Goal: Task Accomplishment & Management: Manage account settings

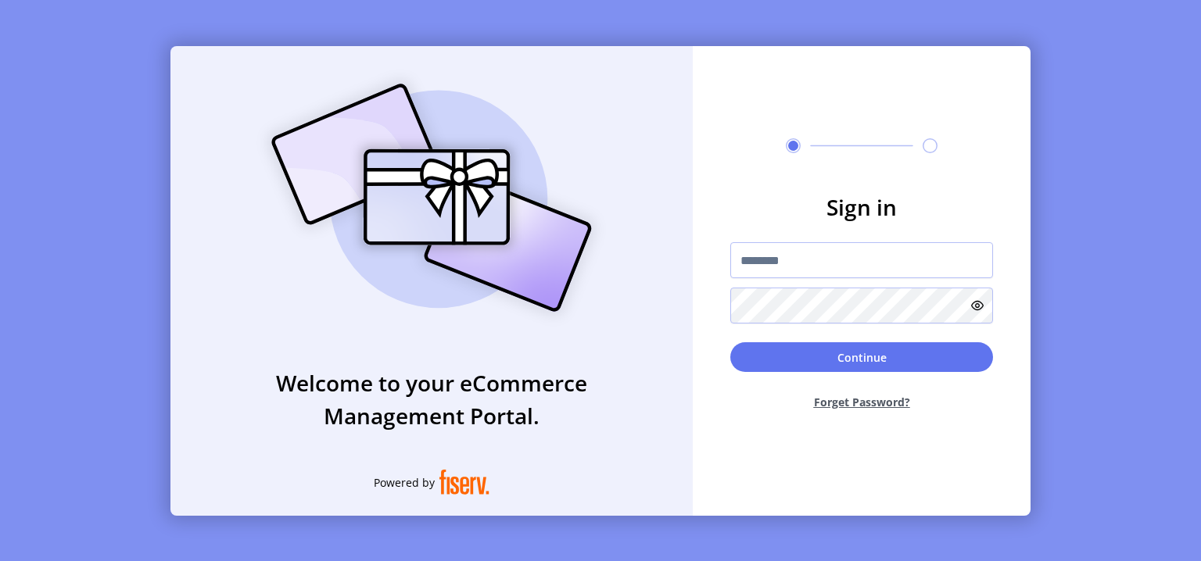
click at [549, 457] on div "Welcome to your eCommerce Management Portal. Powered by" at bounding box center [431, 281] width 522 height 470
drag, startPoint x: 463, startPoint y: 486, endPoint x: 509, endPoint y: 461, distance: 52.5
click at [509, 461] on div "Welcome to your eCommerce Management Portal. Powered by" at bounding box center [431, 281] width 522 height 470
click at [1117, 298] on div "Welcome to your eCommerce Management Portal. Powered by Sign in Continue Forget…" at bounding box center [600, 280] width 1201 height 561
click at [889, 406] on button "Forget Password?" at bounding box center [861, 402] width 263 height 41
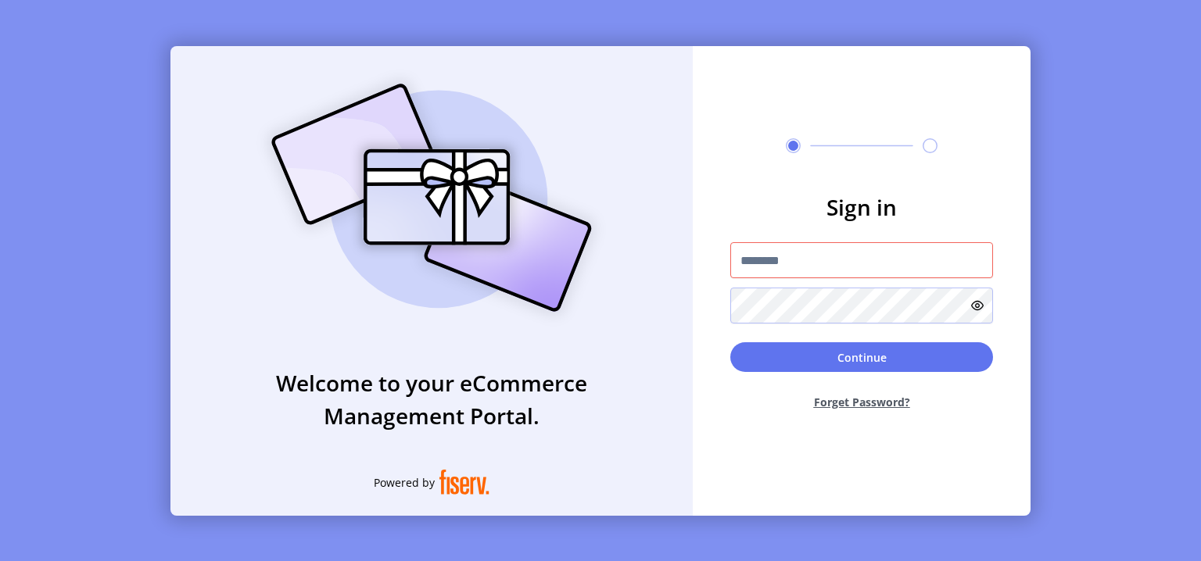
click at [868, 404] on button "Forget Password?" at bounding box center [861, 402] width 263 height 41
click at [830, 272] on input "text" at bounding box center [861, 260] width 263 height 36
type input "**********"
click at [865, 405] on button "Forget Password?" at bounding box center [861, 402] width 263 height 41
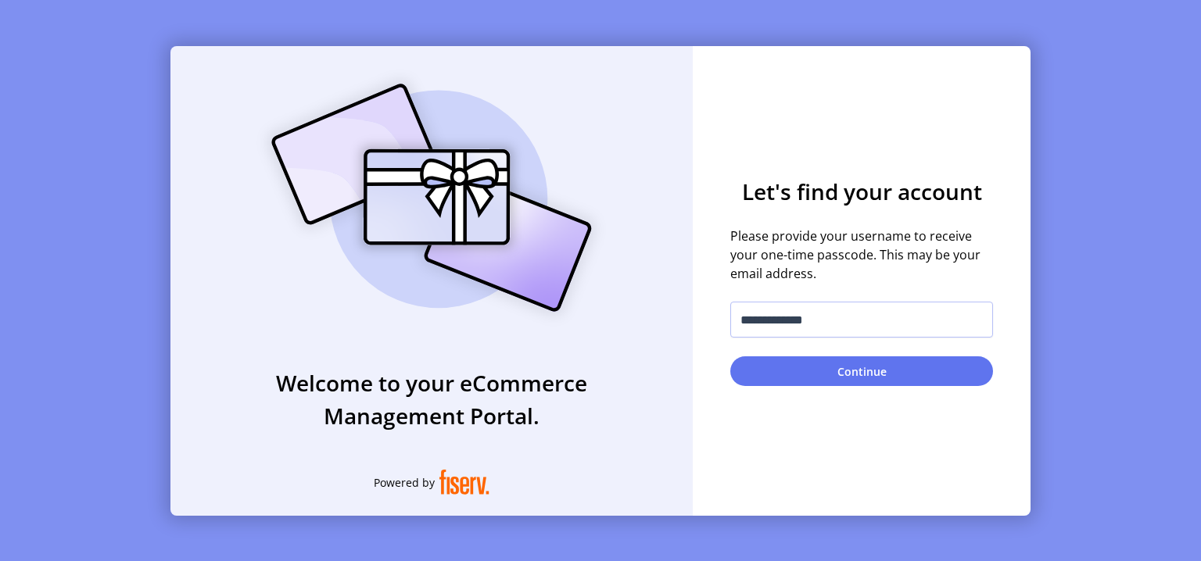
drag, startPoint x: 861, startPoint y: 370, endPoint x: 861, endPoint y: 313, distance: 57.1
click at [861, 313] on form "**********" at bounding box center [862, 280] width 338 height 211
drag, startPoint x: 852, startPoint y: 315, endPoint x: 696, endPoint y: 307, distance: 156.6
click at [730, 307] on input "**********" at bounding box center [861, 320] width 263 height 36
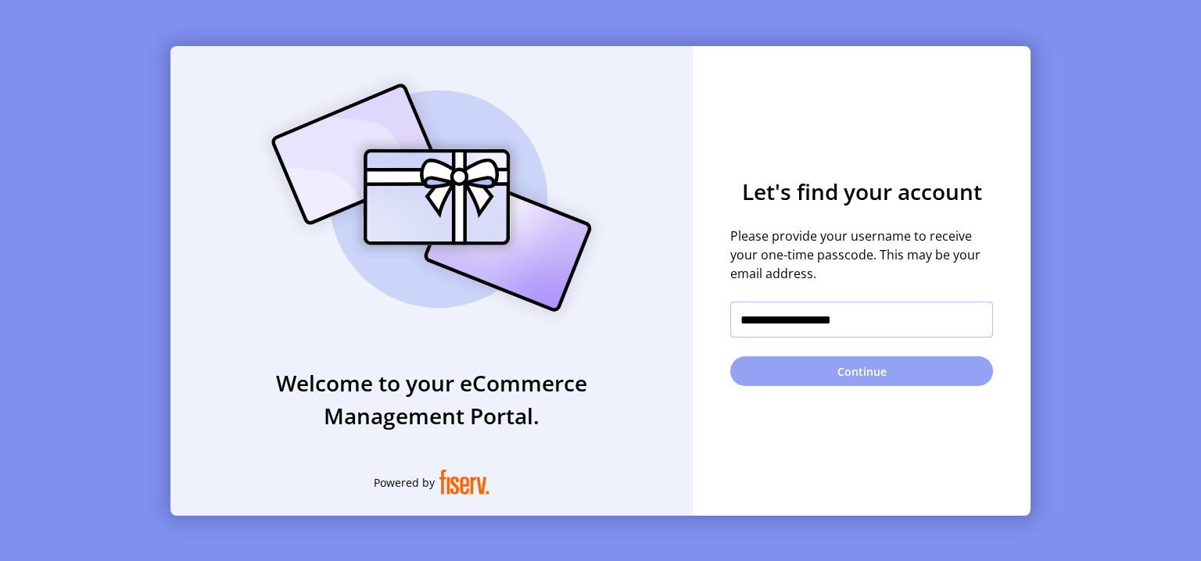
type input "**********"
click at [795, 370] on button "Continue" at bounding box center [861, 372] width 263 height 30
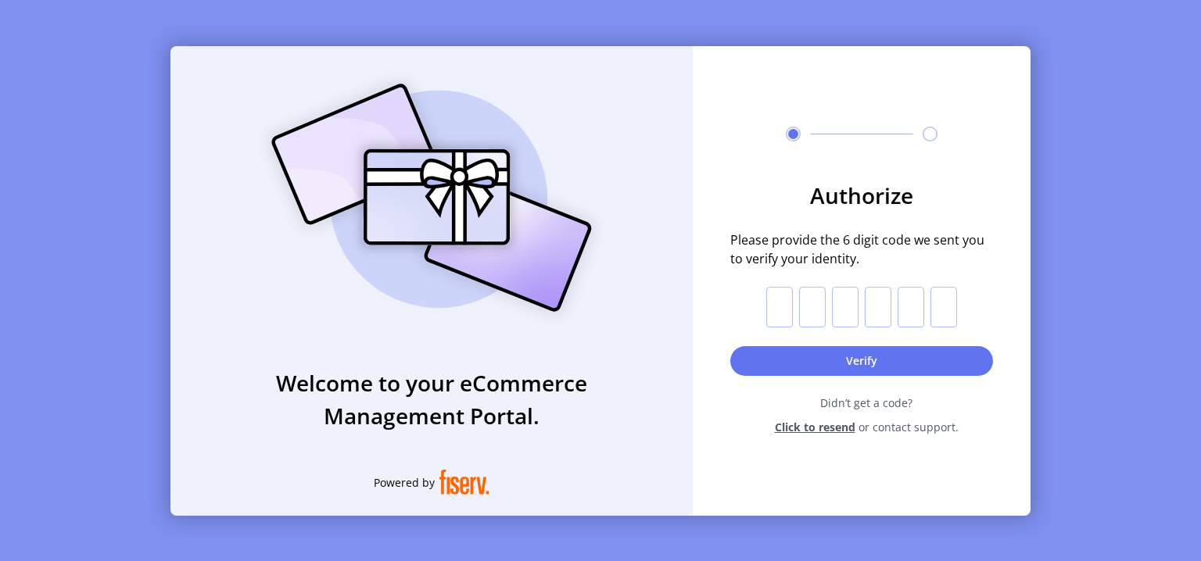
click at [869, 400] on span "Didn’t get a code?" at bounding box center [866, 403] width 253 height 16
click at [869, 404] on span "Didn’t get a code?" at bounding box center [866, 403] width 253 height 16
click at [874, 404] on span "Didn’t get a code?" at bounding box center [866, 403] width 253 height 16
click at [839, 424] on span "Click to resend" at bounding box center [815, 427] width 81 height 16
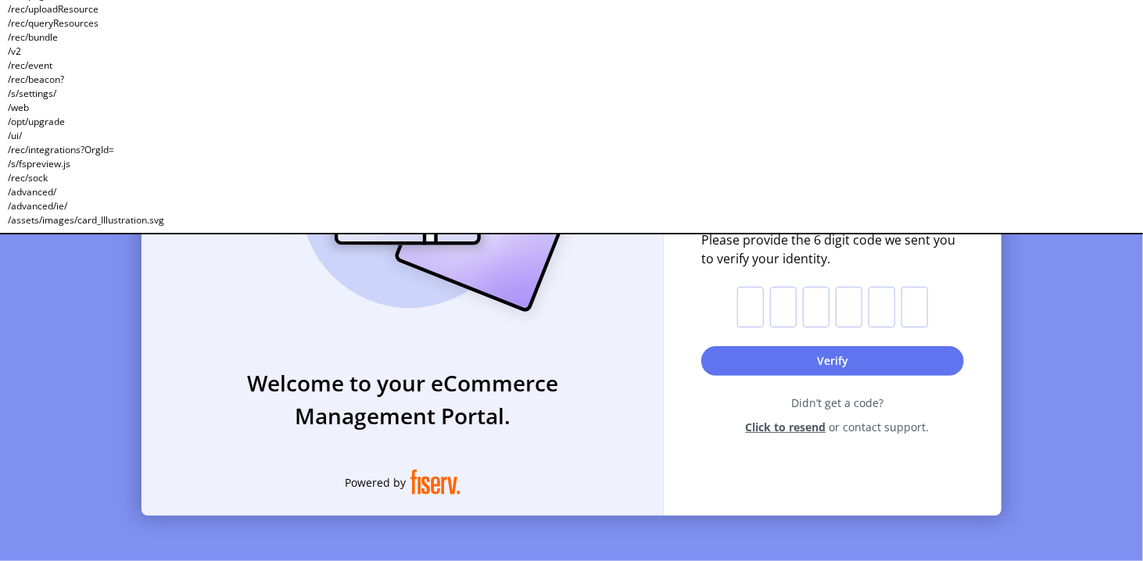
scroll to position [726, 0]
drag, startPoint x: 173, startPoint y: 220, endPoint x: 5, endPoint y: 220, distance: 167.4
click at [5, 220] on div "// /click /langs/ //mce_host /content.css /skins/content /dashboard /assets/ima…" at bounding box center [571, 117] width 1143 height 235
copy div "/assets/images/card_Illustration.svg"
drag, startPoint x: 174, startPoint y: 180, endPoint x: 167, endPoint y: 207, distance: 28.1
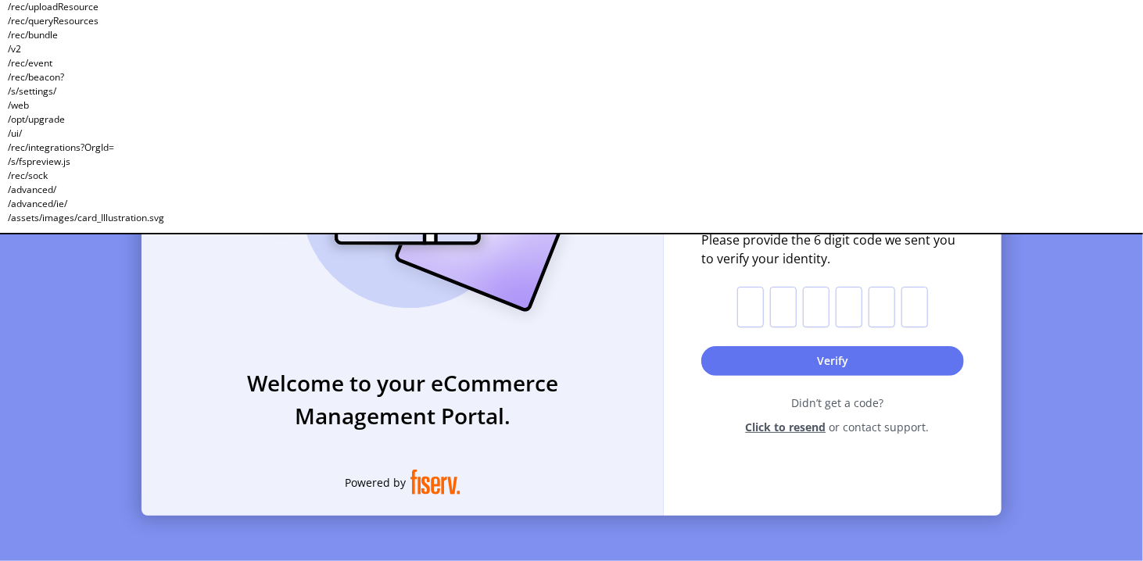
click at [174, 180] on div "// /click /langs/ //mce_host /content.css /skins/content /dashboard /assets/ima…" at bounding box center [571, 117] width 1143 height 235
drag, startPoint x: 170, startPoint y: 217, endPoint x: 0, endPoint y: 219, distance: 170.5
click at [0, 219] on div "// /click /langs/ //mce_host /content.css /skins/content /dashboard /assets/ima…" at bounding box center [571, 117] width 1143 height 235
copy div "/assets/images/card_Illustration.svg"
drag, startPoint x: 73, startPoint y: 119, endPoint x: 0, endPoint y: 124, distance: 72.9
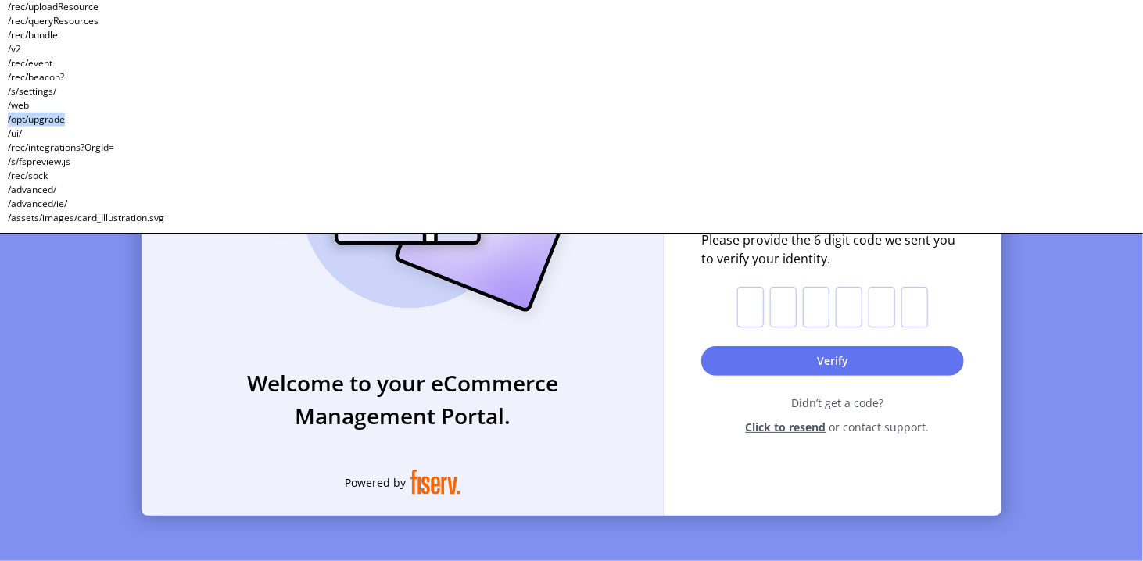
click at [0, 124] on div "// /click /langs/ //mce_host /content.css /skins/content /dashboard /assets/ima…" at bounding box center [571, 117] width 1143 height 235
copy div "/opt/upgrade"
drag, startPoint x: 75, startPoint y: 162, endPoint x: 0, endPoint y: 162, distance: 75.1
click at [0, 162] on div "// /click /langs/ //mce_host /content.css /skins/content /dashboard /assets/ima…" at bounding box center [571, 117] width 1143 height 235
copy div "/s/fspreview.js"
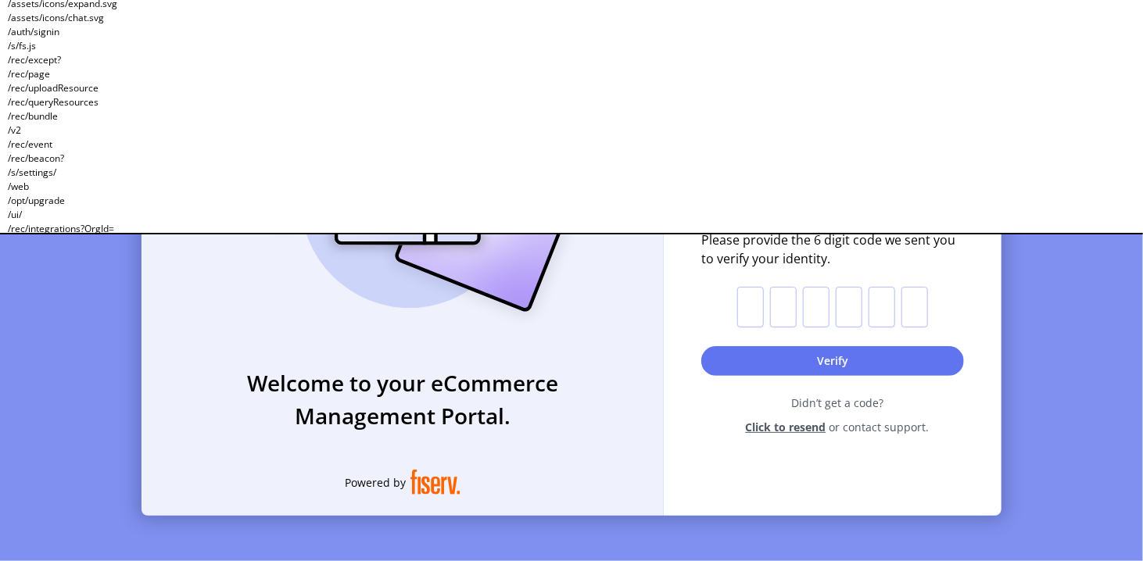
scroll to position [651, 0]
click at [58, 163] on div "// /click /langs/ //mce_host /content.css /skins/content /dashboard /assets/ima…" at bounding box center [571, 117] width 1143 height 235
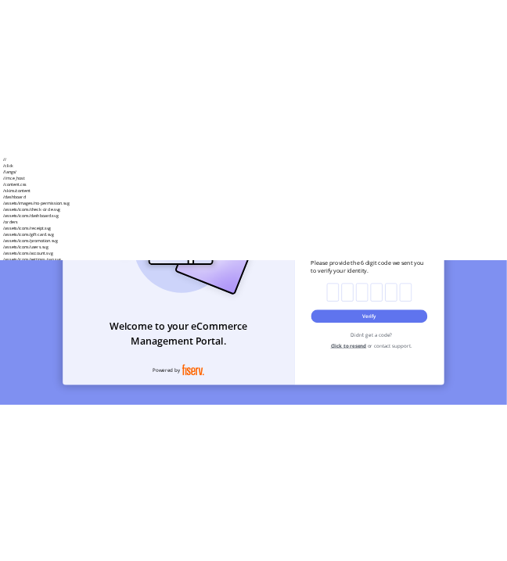
scroll to position [0, 0]
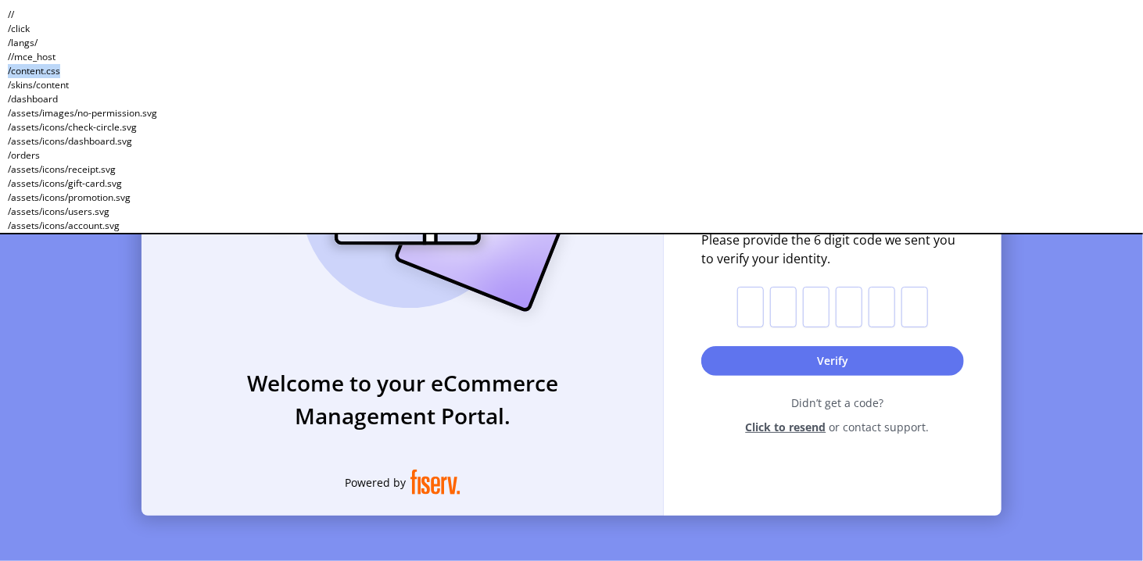
drag, startPoint x: 67, startPoint y: 70, endPoint x: 0, endPoint y: 68, distance: 67.3
click at [0, 68] on div "// /click /langs/ //mce_host /content.css /skins/content /dashboard /assets/ima…" at bounding box center [571, 117] width 1143 height 235
copy div "/content.css"
click at [1040, 299] on div "Welcome to your eCommerce Management Portal. Powered by Authorize Please provid…" at bounding box center [571, 280] width 1143 height 561
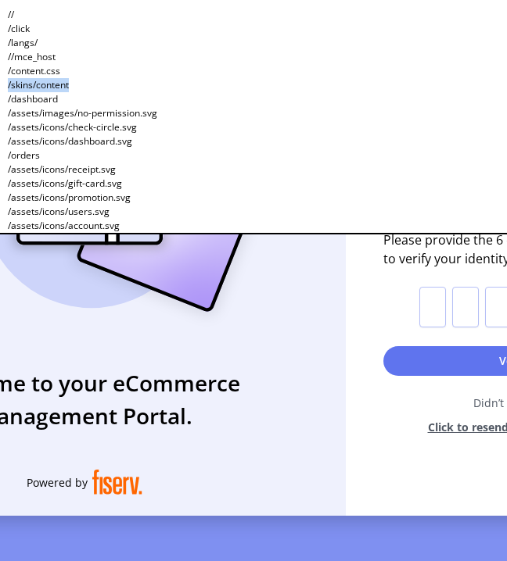
drag, startPoint x: 80, startPoint y: 84, endPoint x: 0, endPoint y: 92, distance: 80.1
click at [0, 92] on div "// /click /langs/ //mce_host /content.css /skins/content /dashboard /assets/ima…" at bounding box center [253, 117] width 507 height 235
copy div "/skins/content"
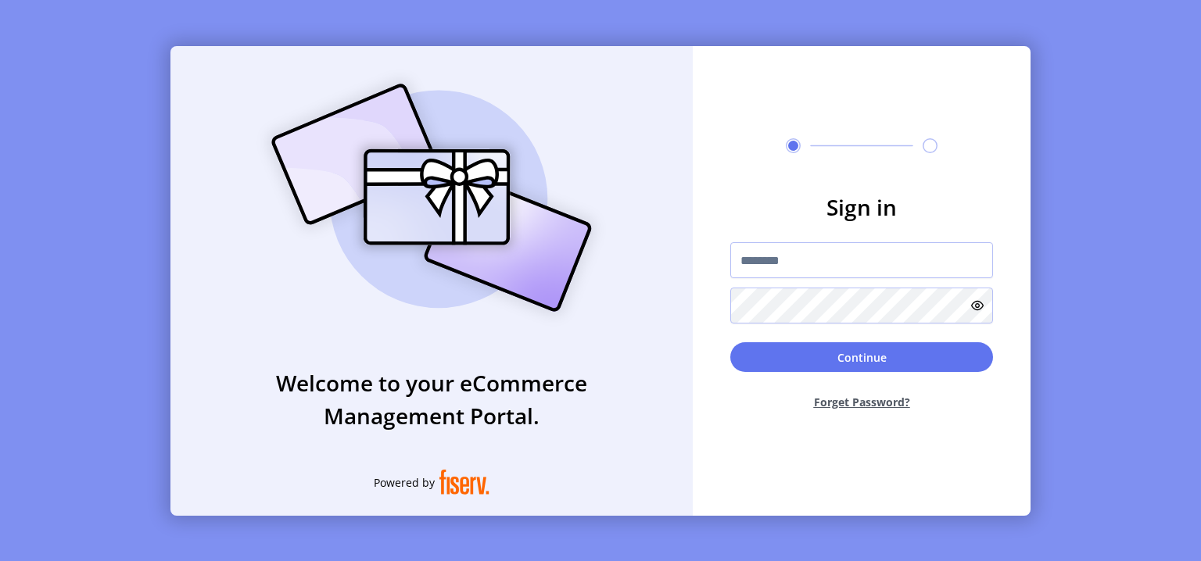
click at [995, 292] on form "Sign in Continue Forget Password?" at bounding box center [862, 307] width 338 height 232
click at [841, 259] on input "text" at bounding box center [861, 260] width 263 height 36
click at [1060, 213] on div "Welcome to your eCommerce Management Portal. Powered by Sign in Continue Forget…" at bounding box center [600, 280] width 1201 height 561
click at [841, 454] on div "Sign in Continue Forget Password?" at bounding box center [862, 281] width 338 height 470
click at [802, 242] on form "Sign in Continue Forget Password?" at bounding box center [862, 307] width 338 height 232
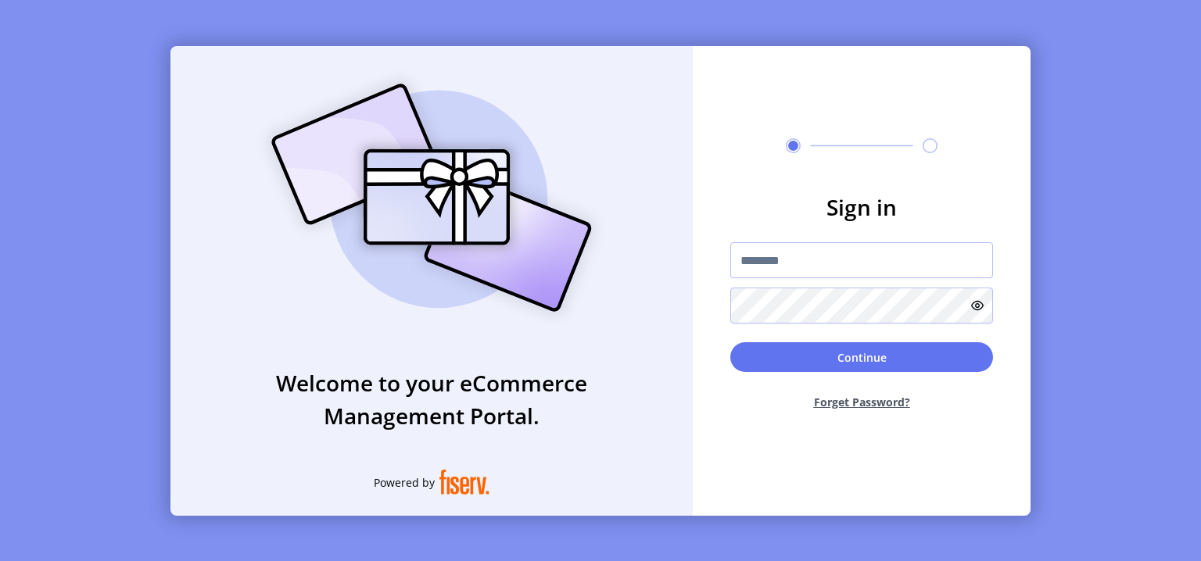
click at [928, 150] on icon at bounding box center [930, 145] width 15 height 15
click at [867, 261] on input "text" at bounding box center [861, 260] width 263 height 36
type input "****"
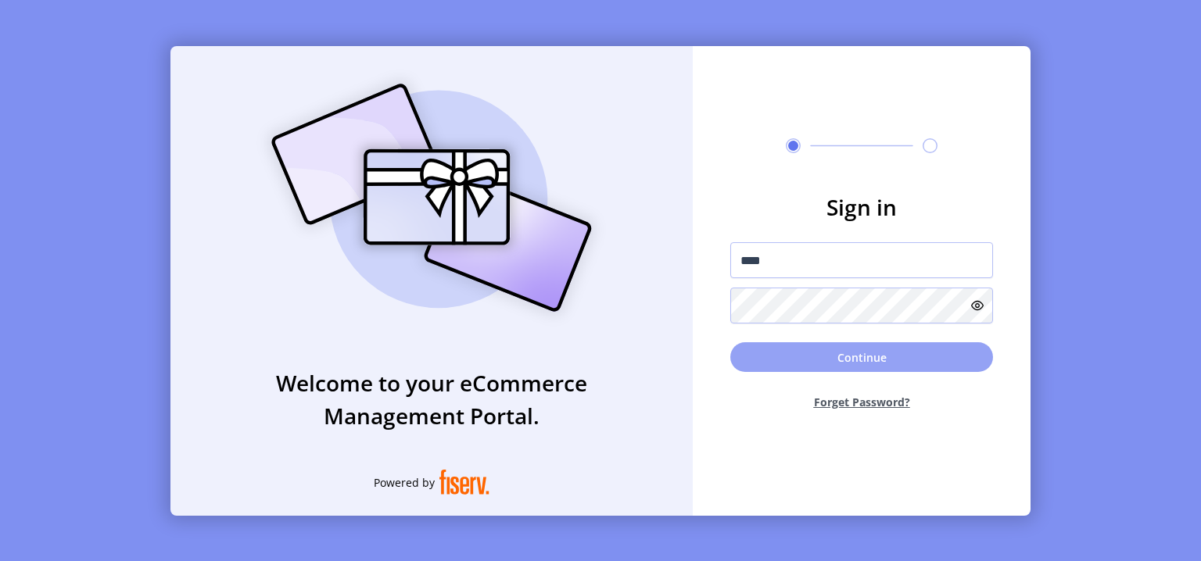
click at [813, 353] on button "Continue" at bounding box center [861, 358] width 263 height 30
